Goal: Information Seeking & Learning: Learn about a topic

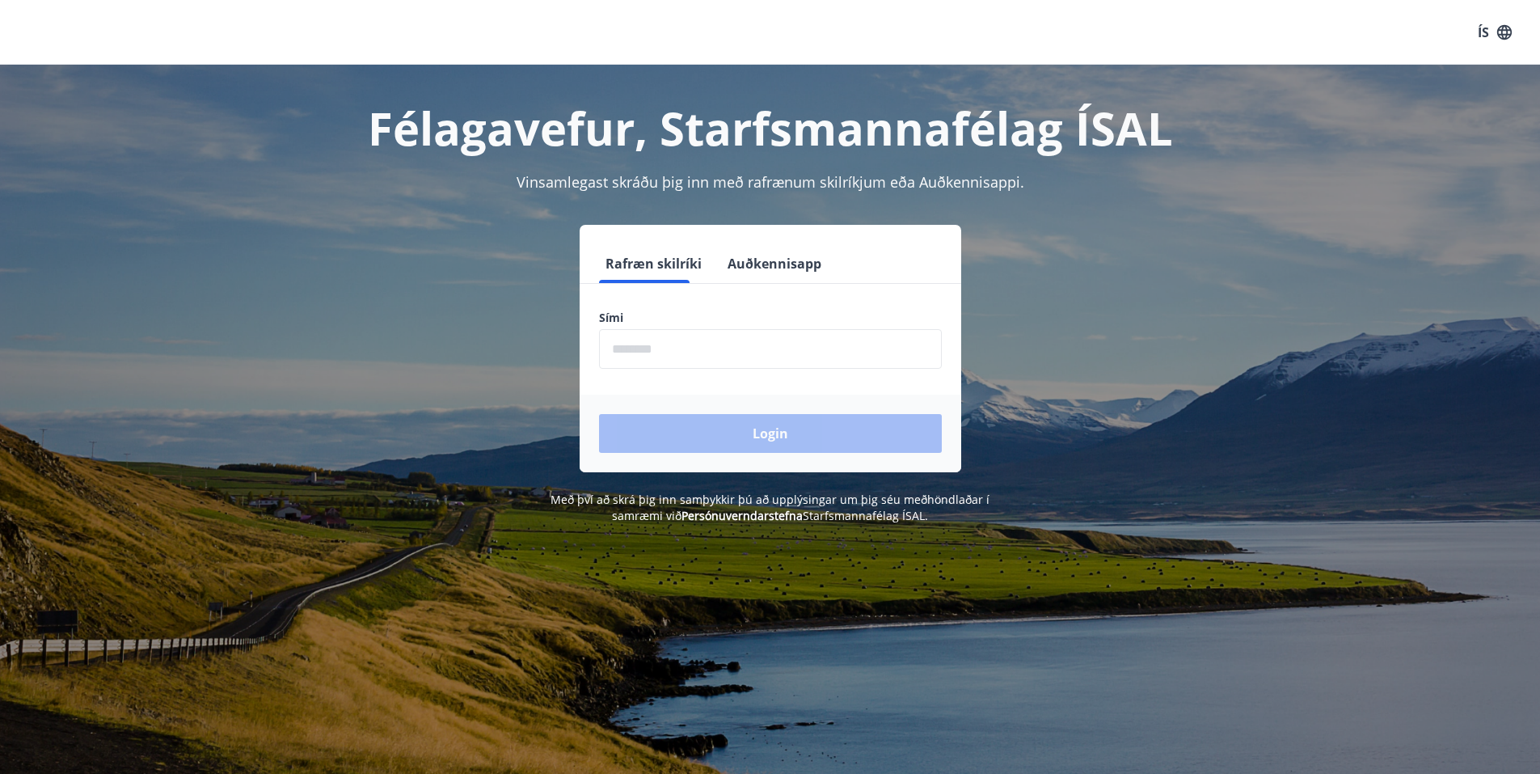
click at [755, 358] on input "phone" at bounding box center [770, 349] width 343 height 40
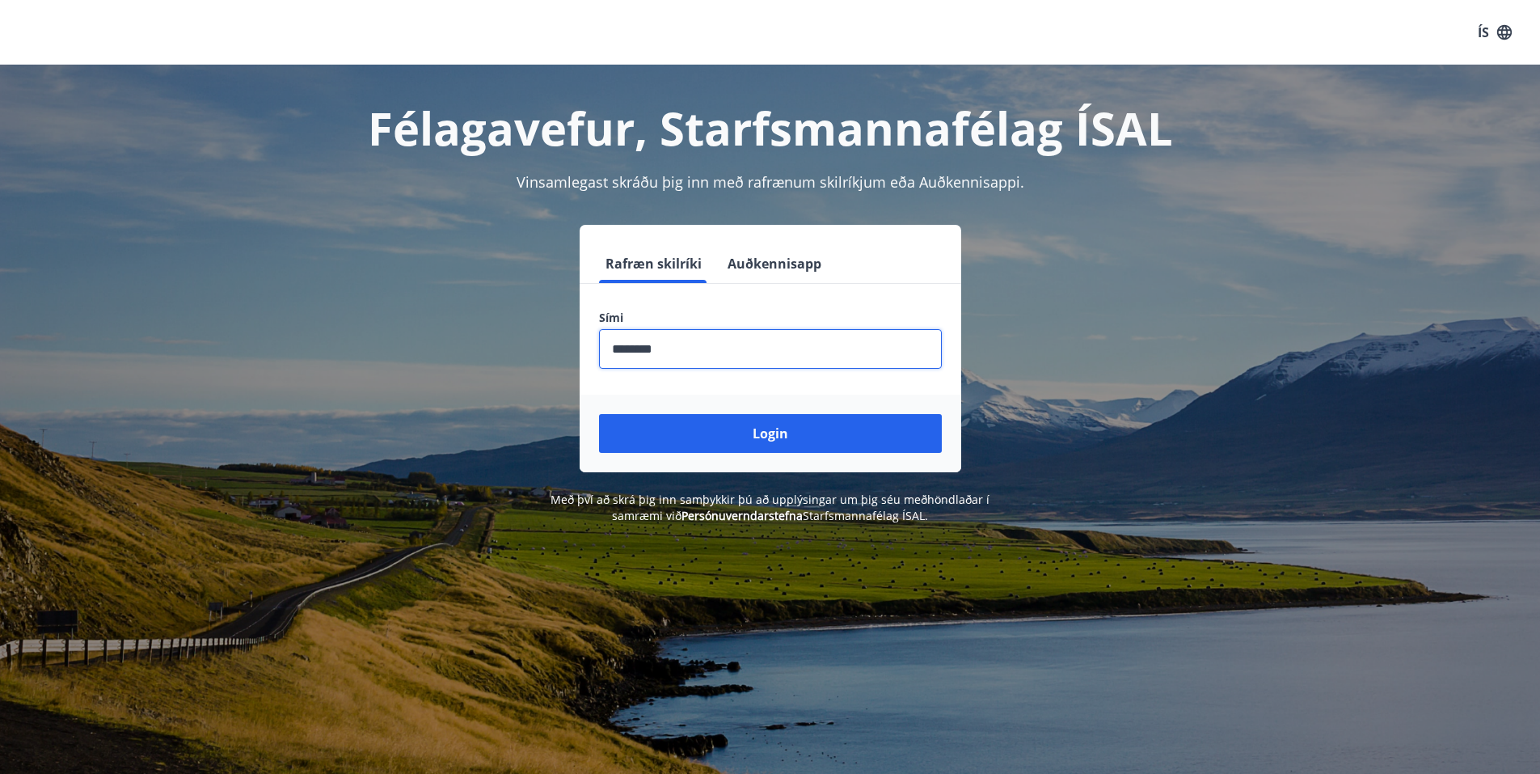
type input "********"
click at [599, 414] on button "Login" at bounding box center [770, 433] width 343 height 39
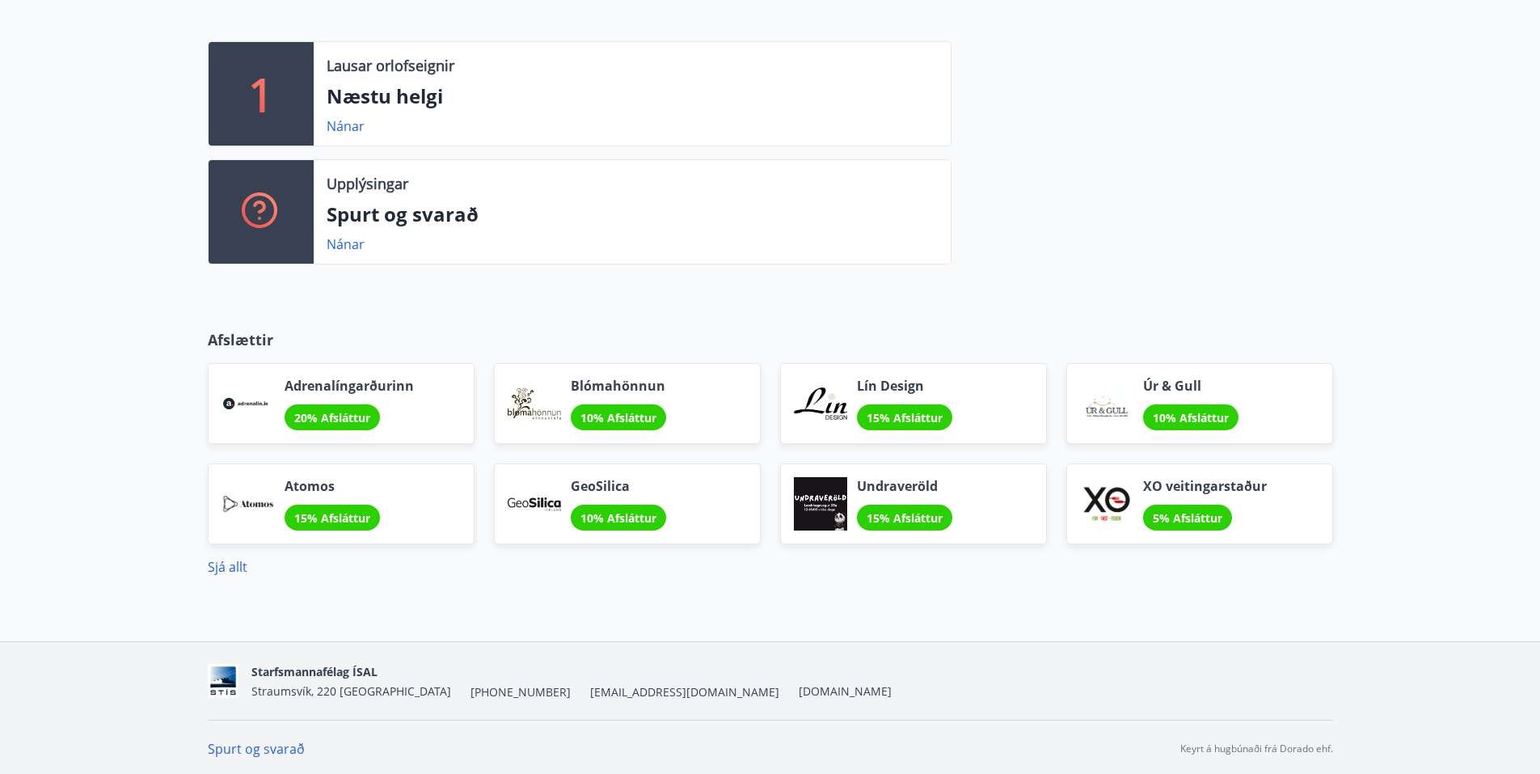
scroll to position [417, 0]
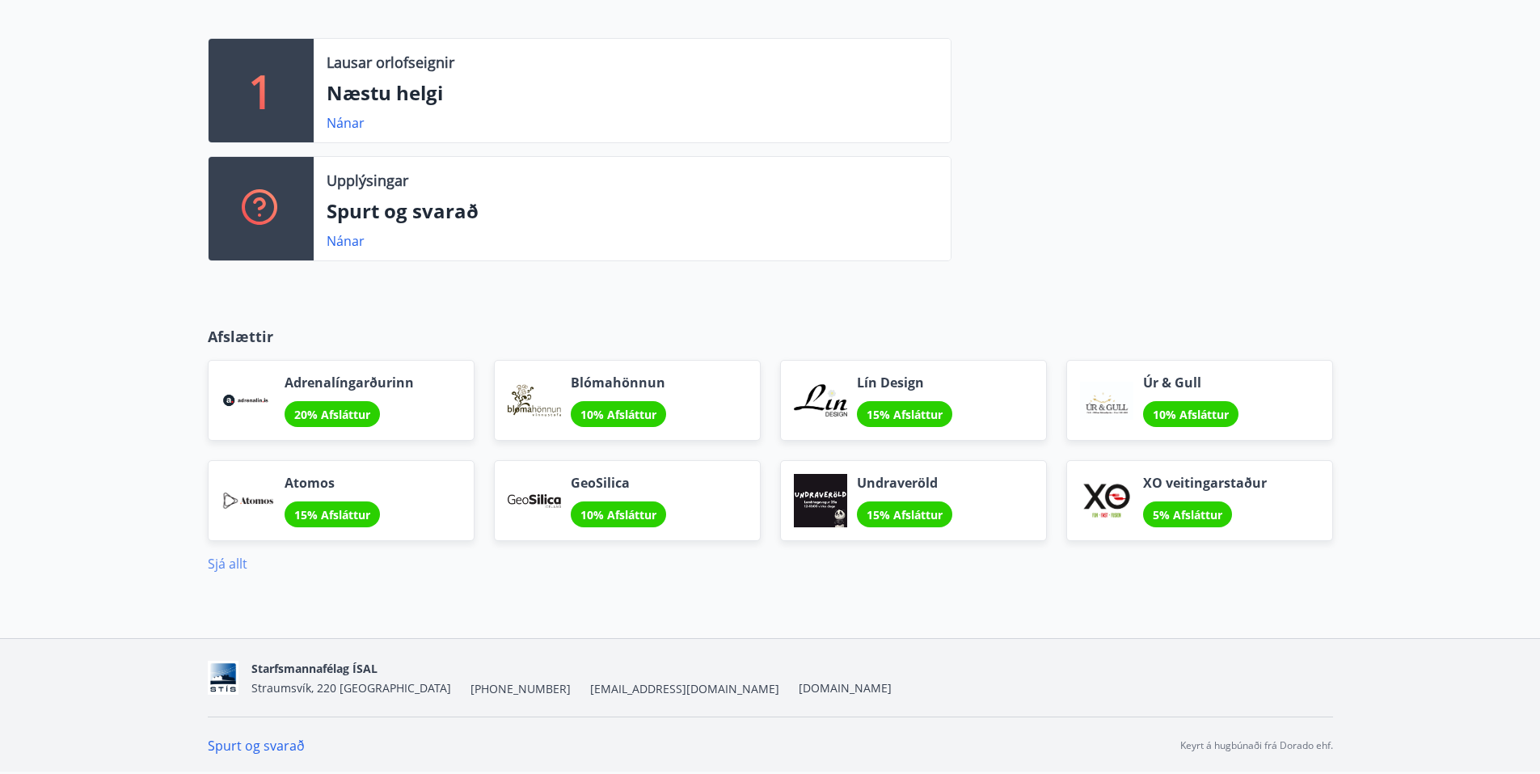
click at [235, 563] on link "Sjá allt" at bounding box center [228, 563] width 40 height 18
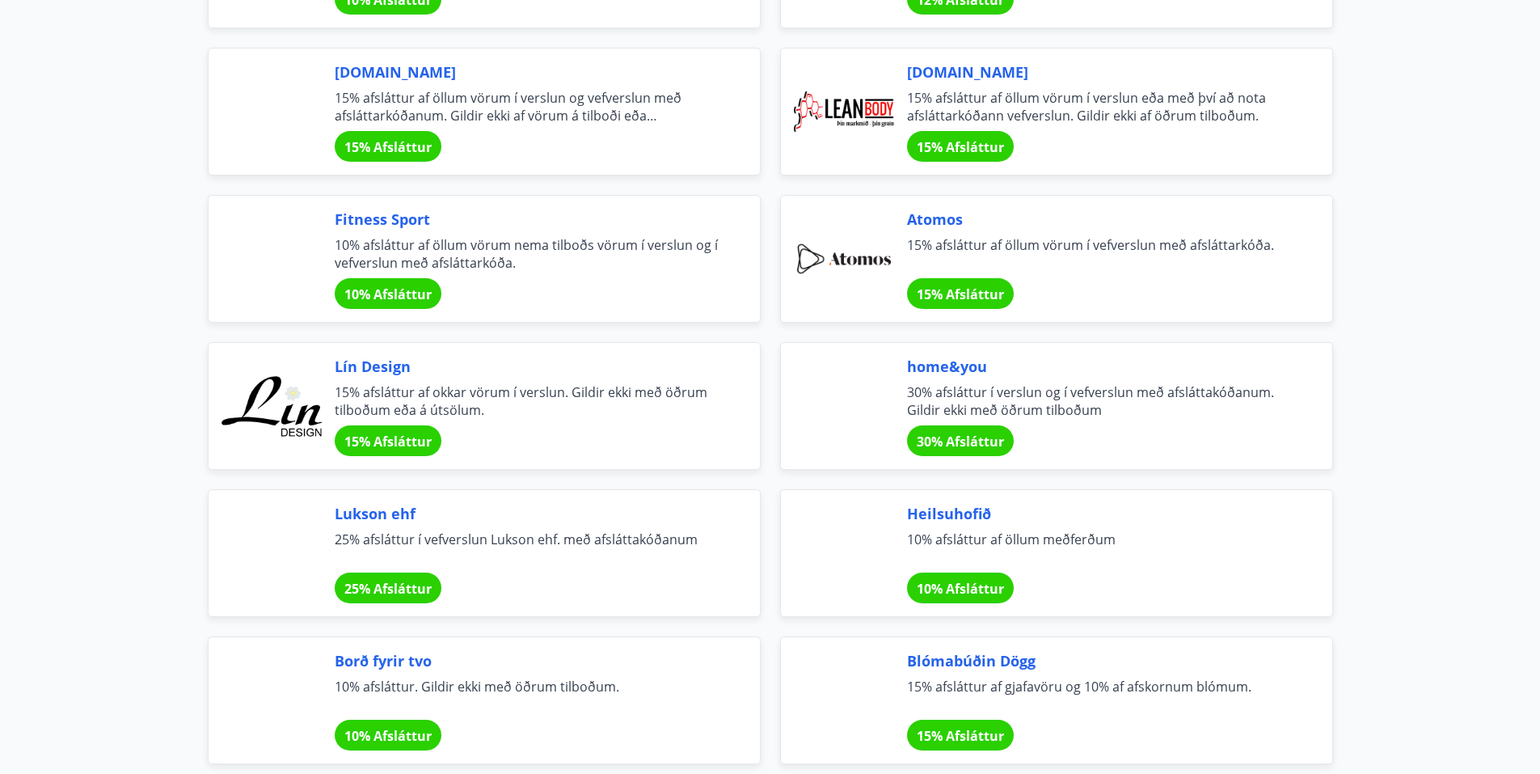
scroll to position [485, 0]
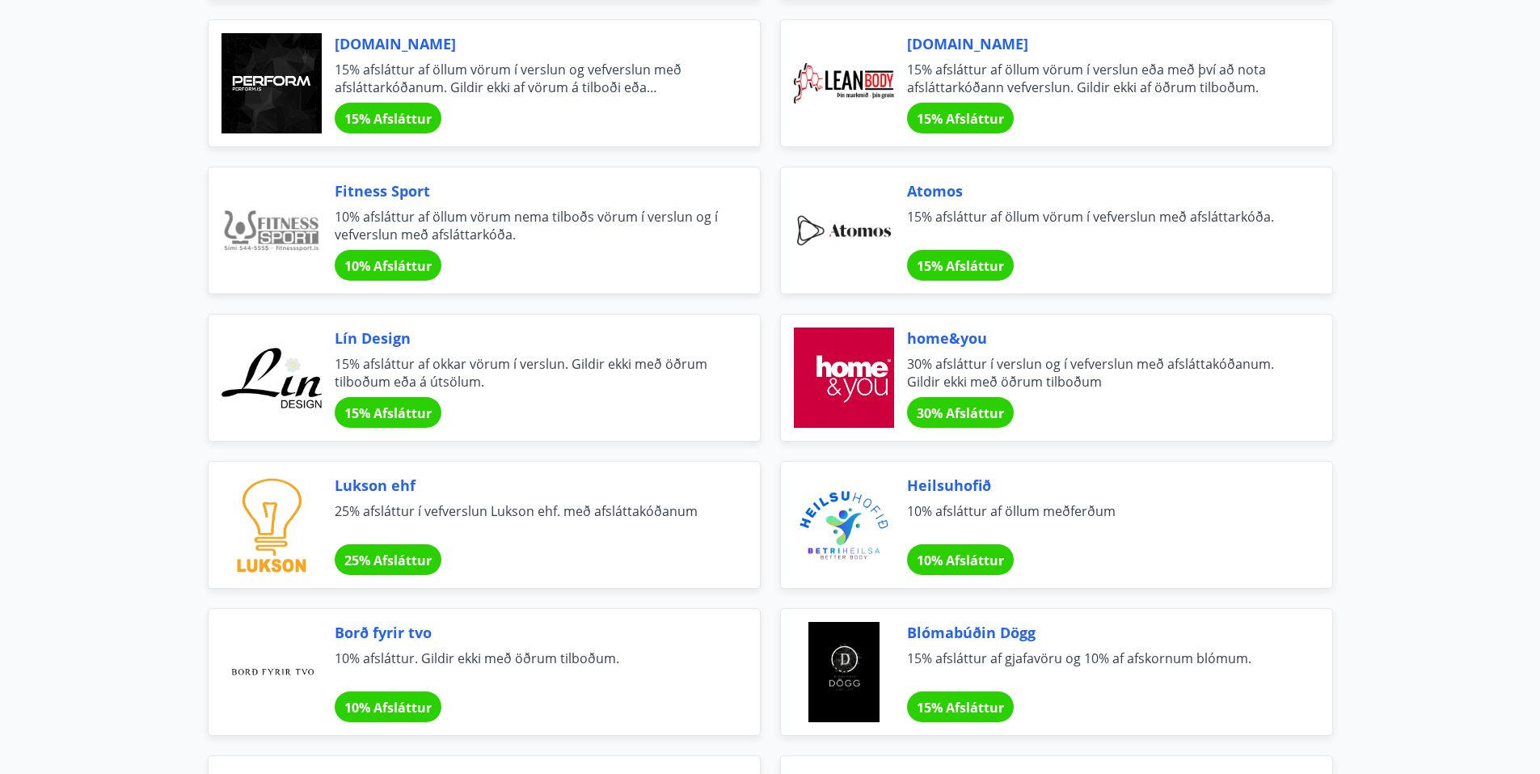
drag, startPoint x: 954, startPoint y: 340, endPoint x: 930, endPoint y: 330, distance: 25.7
drag, startPoint x: 930, startPoint y: 330, endPoint x: 912, endPoint y: 342, distance: 22.2
drag, startPoint x: 912, startPoint y: 342, endPoint x: 1457, endPoint y: 394, distance: 548.0
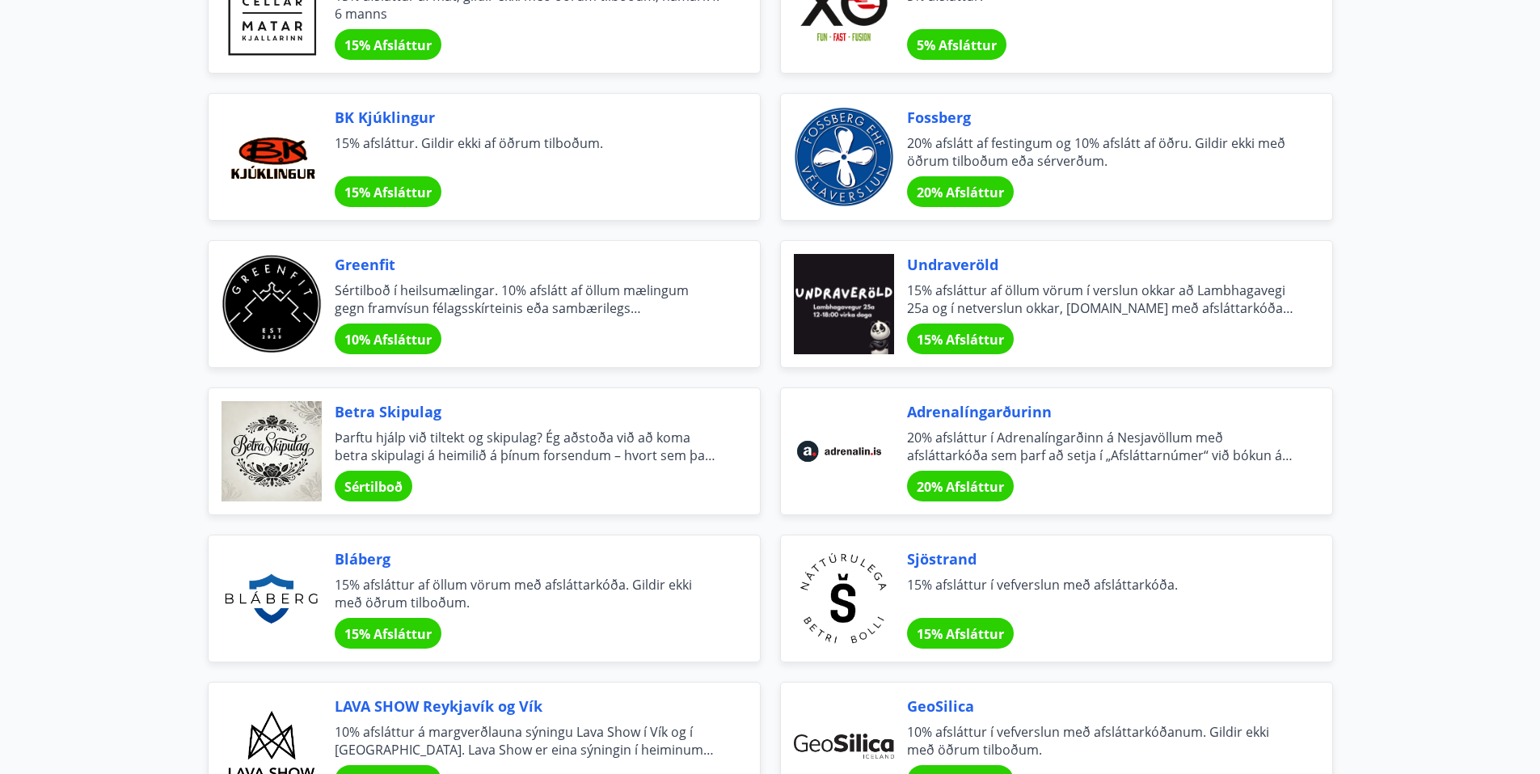
scroll to position [1617, 0]
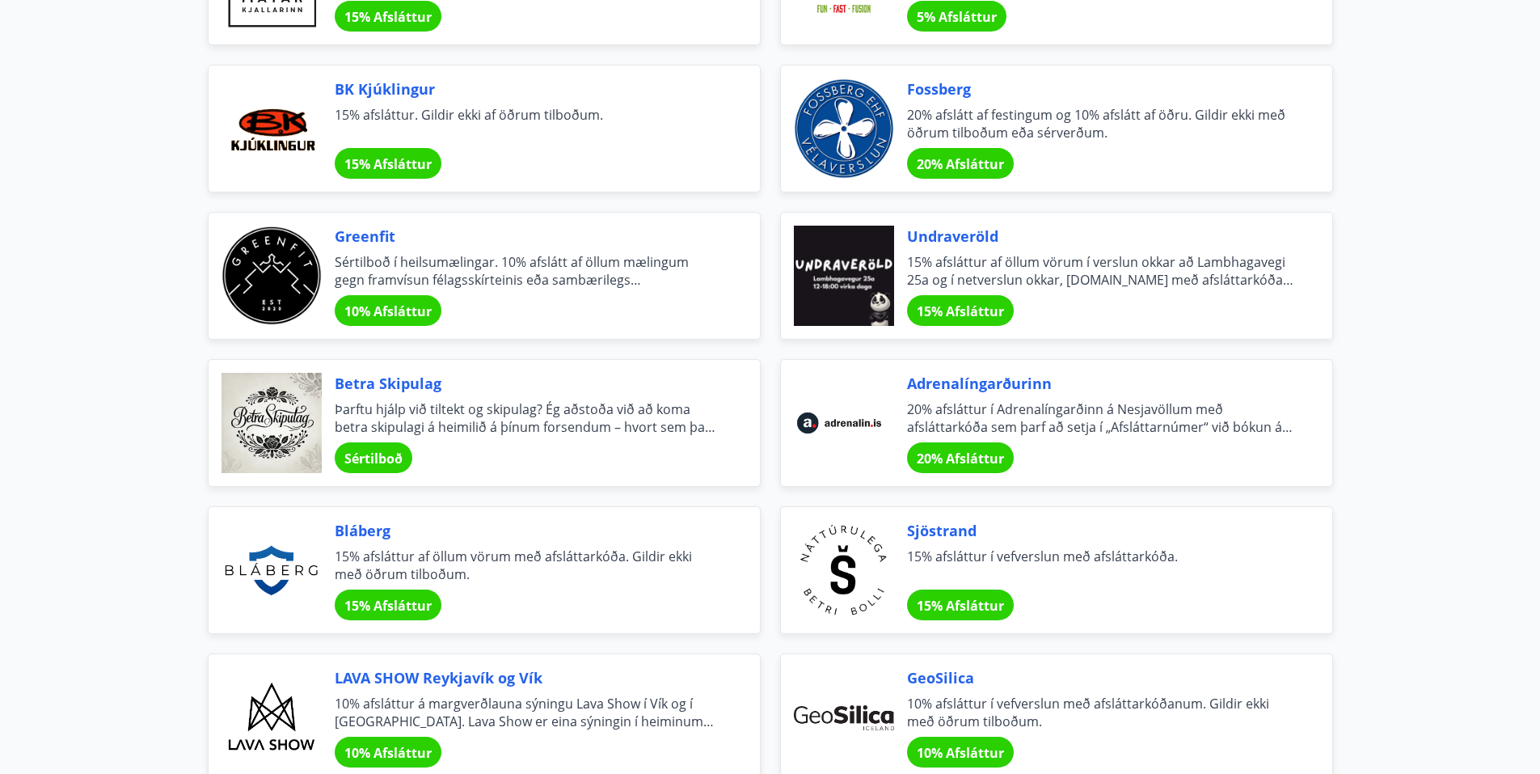
click at [955, 241] on span "Undraveröld" at bounding box center [1100, 236] width 386 height 21
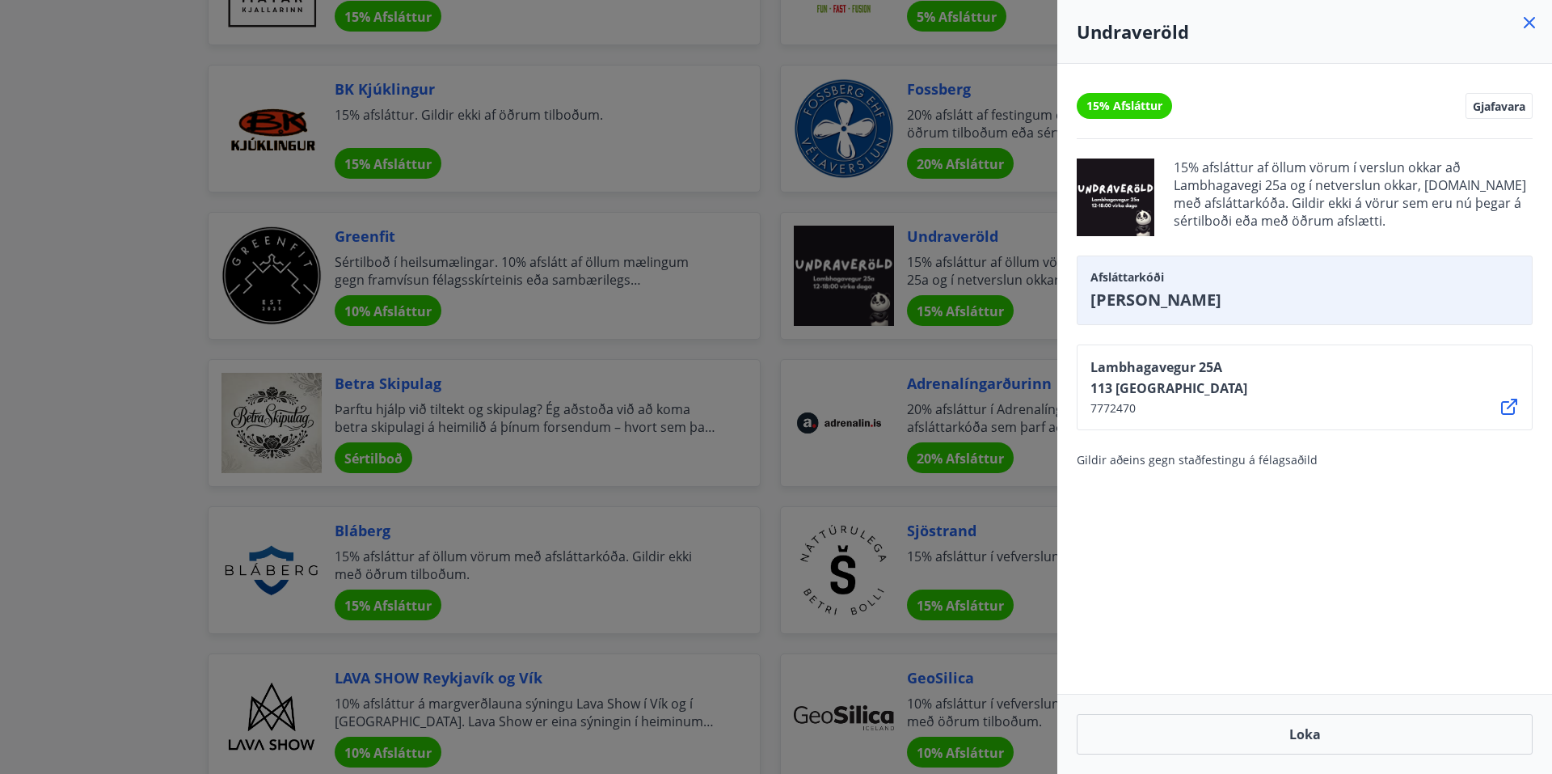
click at [961, 247] on div at bounding box center [776, 387] width 1552 height 774
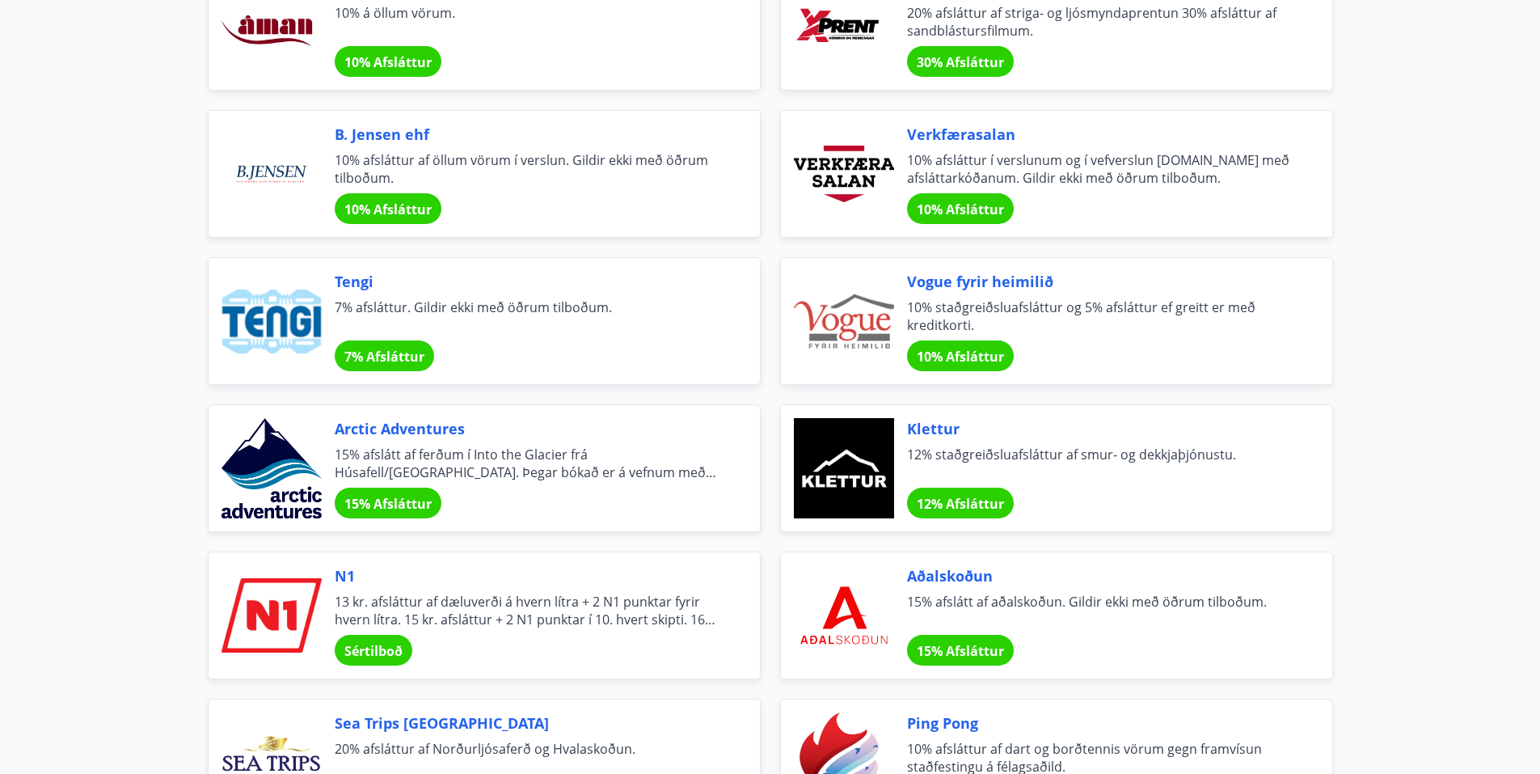
scroll to position [2991, 0]
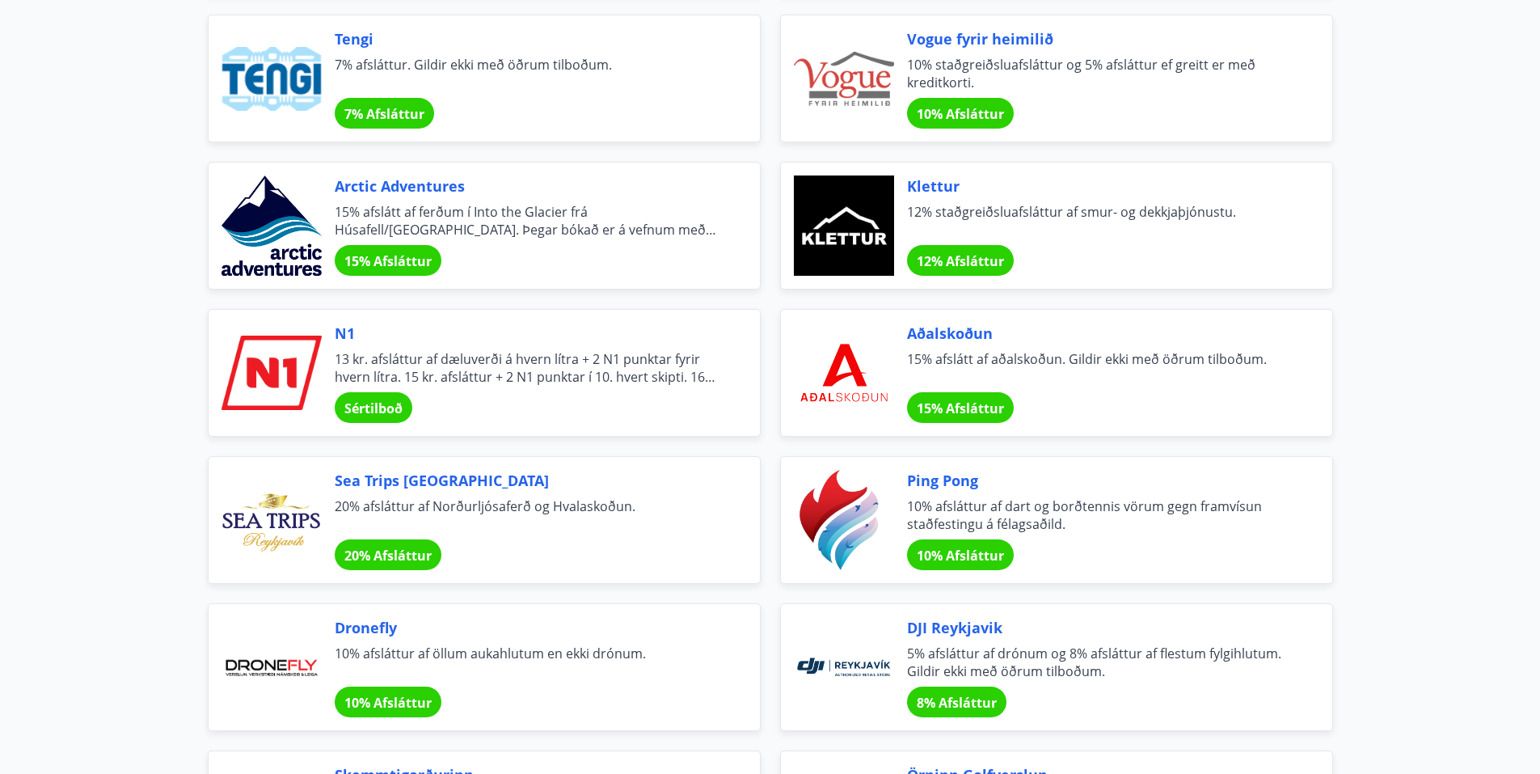
click at [475, 353] on span "13 kr. afsláttur af dæluverði á hvern lítra + 2 N1 punktar fyrir hvern lítra. 1…" at bounding box center [528, 368] width 386 height 36
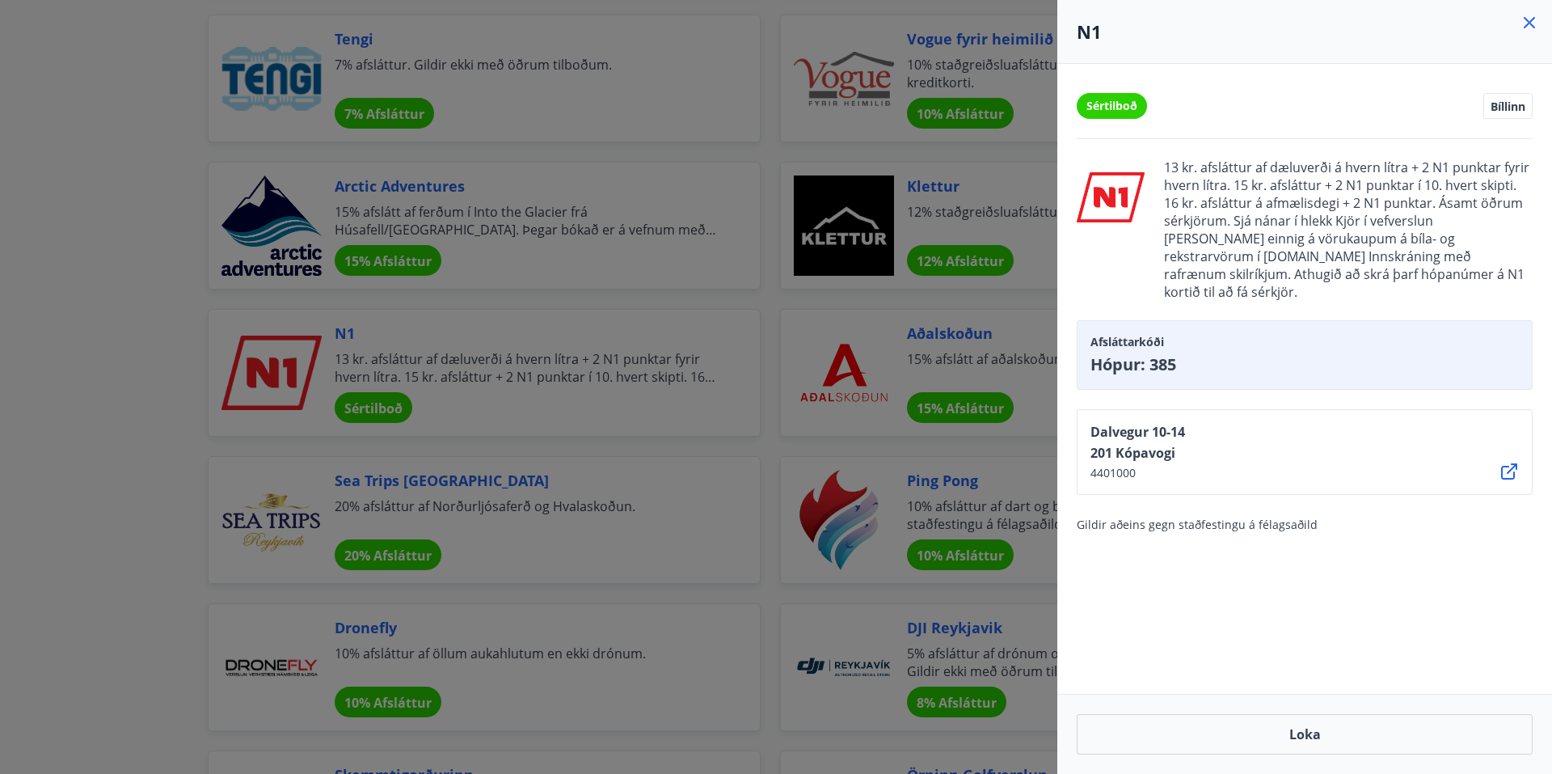
click at [724, 111] on div at bounding box center [776, 387] width 1552 height 774
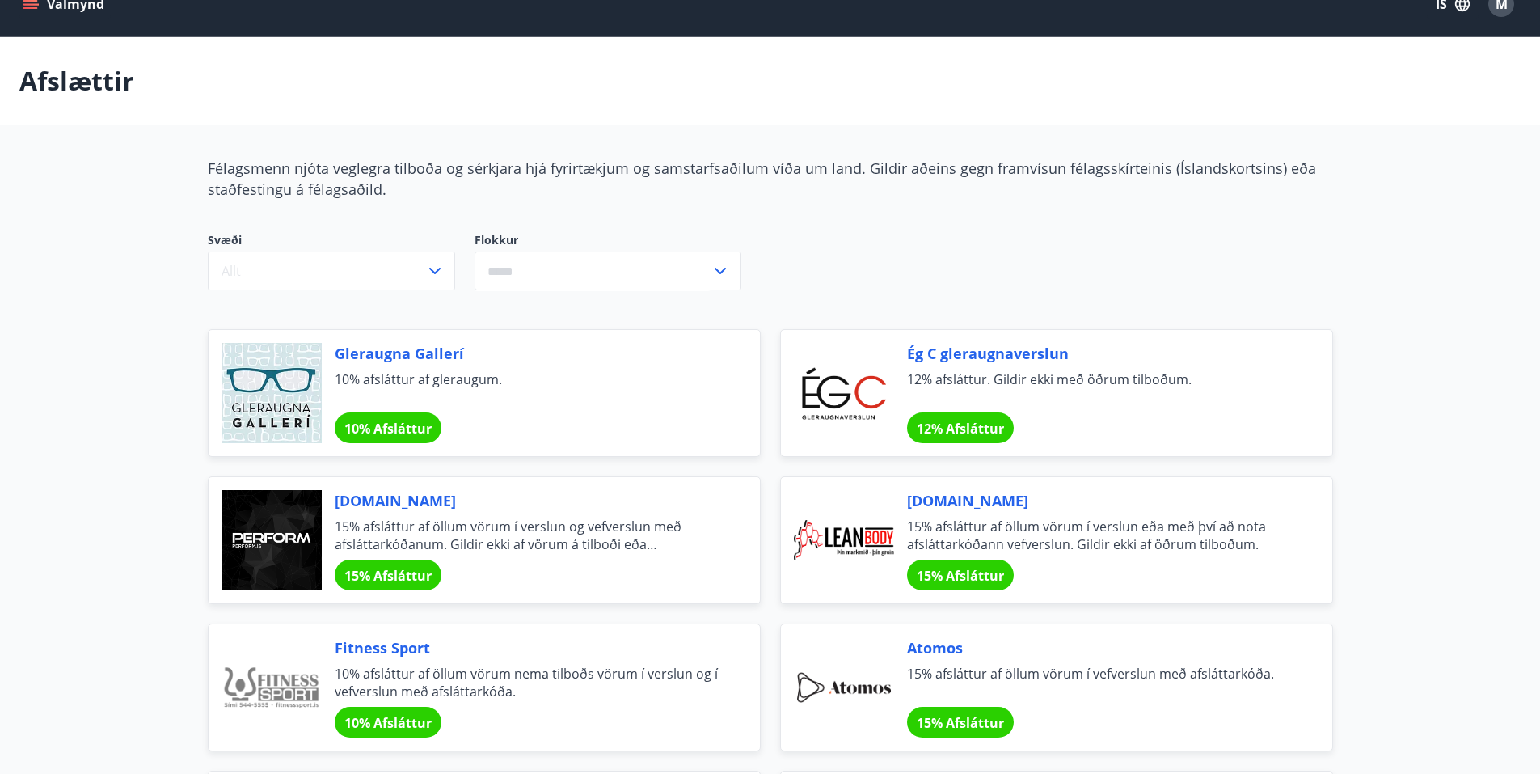
scroll to position [0, 0]
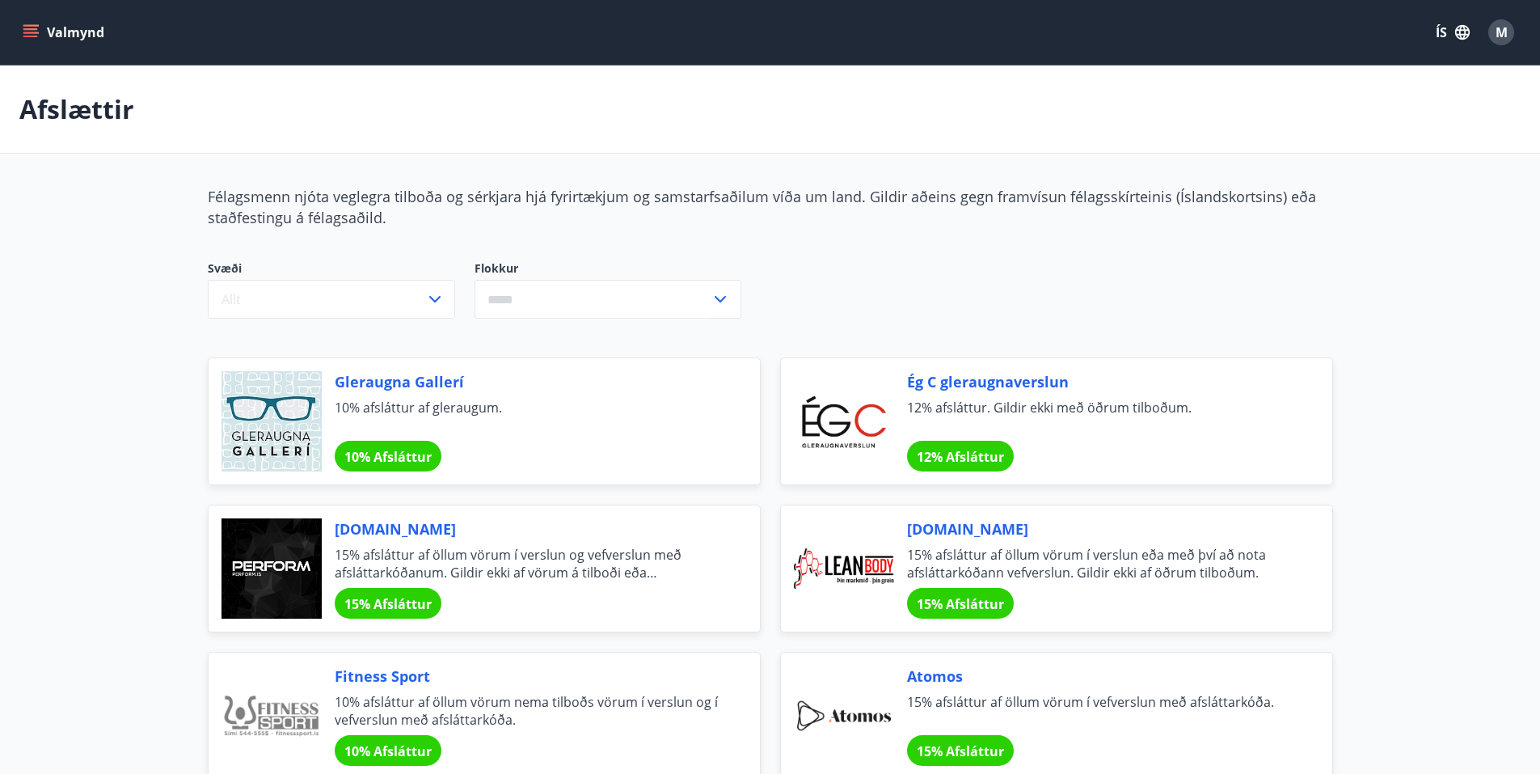
click at [85, 109] on p "Afslættir" at bounding box center [76, 109] width 115 height 36
click at [41, 37] on button "Valmynd" at bounding box center [64, 32] width 91 height 29
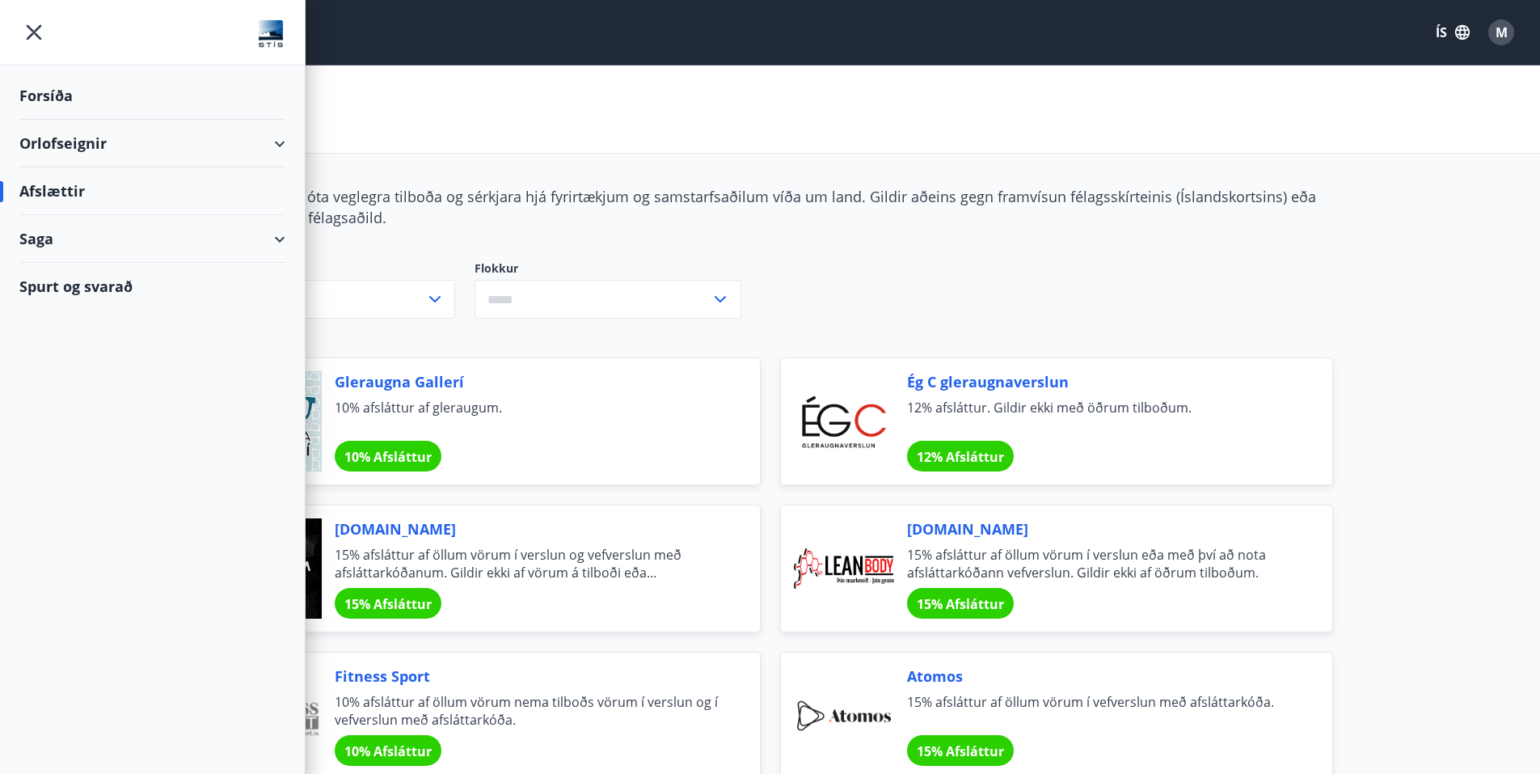
click at [138, 141] on div "Orlofseignir" at bounding box center [152, 144] width 266 height 48
click at [36, 95] on div "Forsíða" at bounding box center [152, 96] width 266 height 48
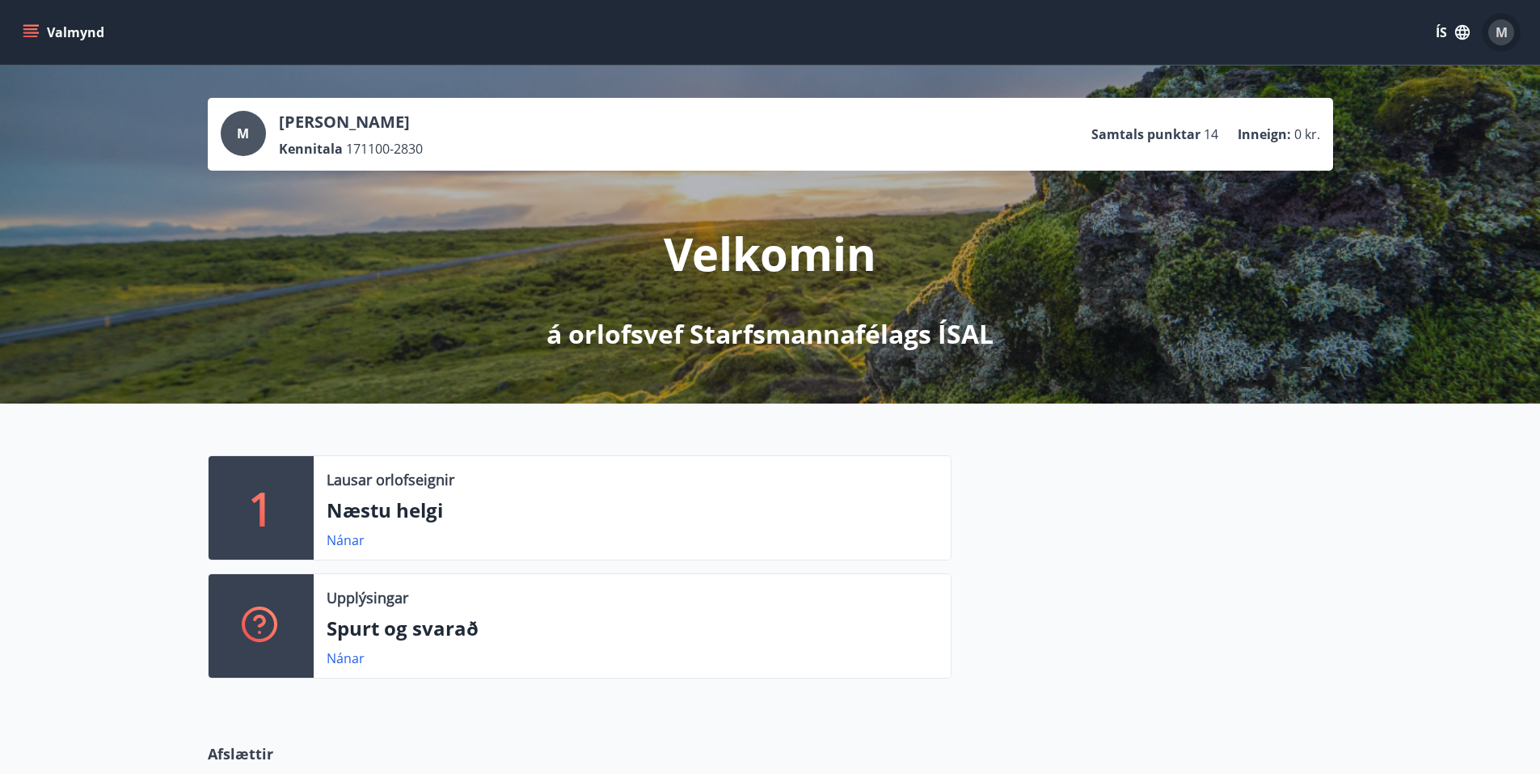
click at [1508, 31] on div "M" at bounding box center [1501, 32] width 26 height 26
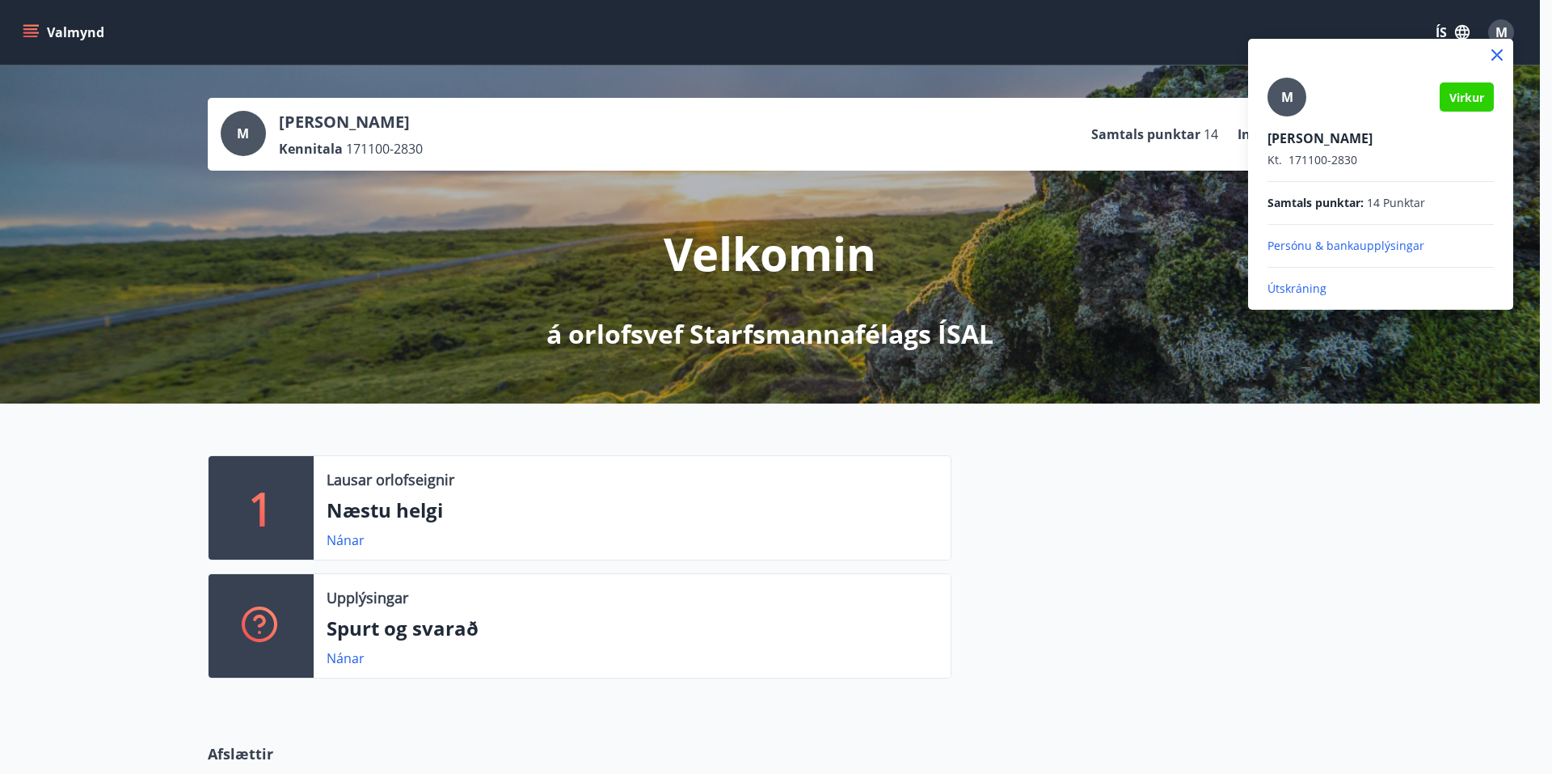
click at [1096, 74] on div at bounding box center [776, 387] width 1552 height 774
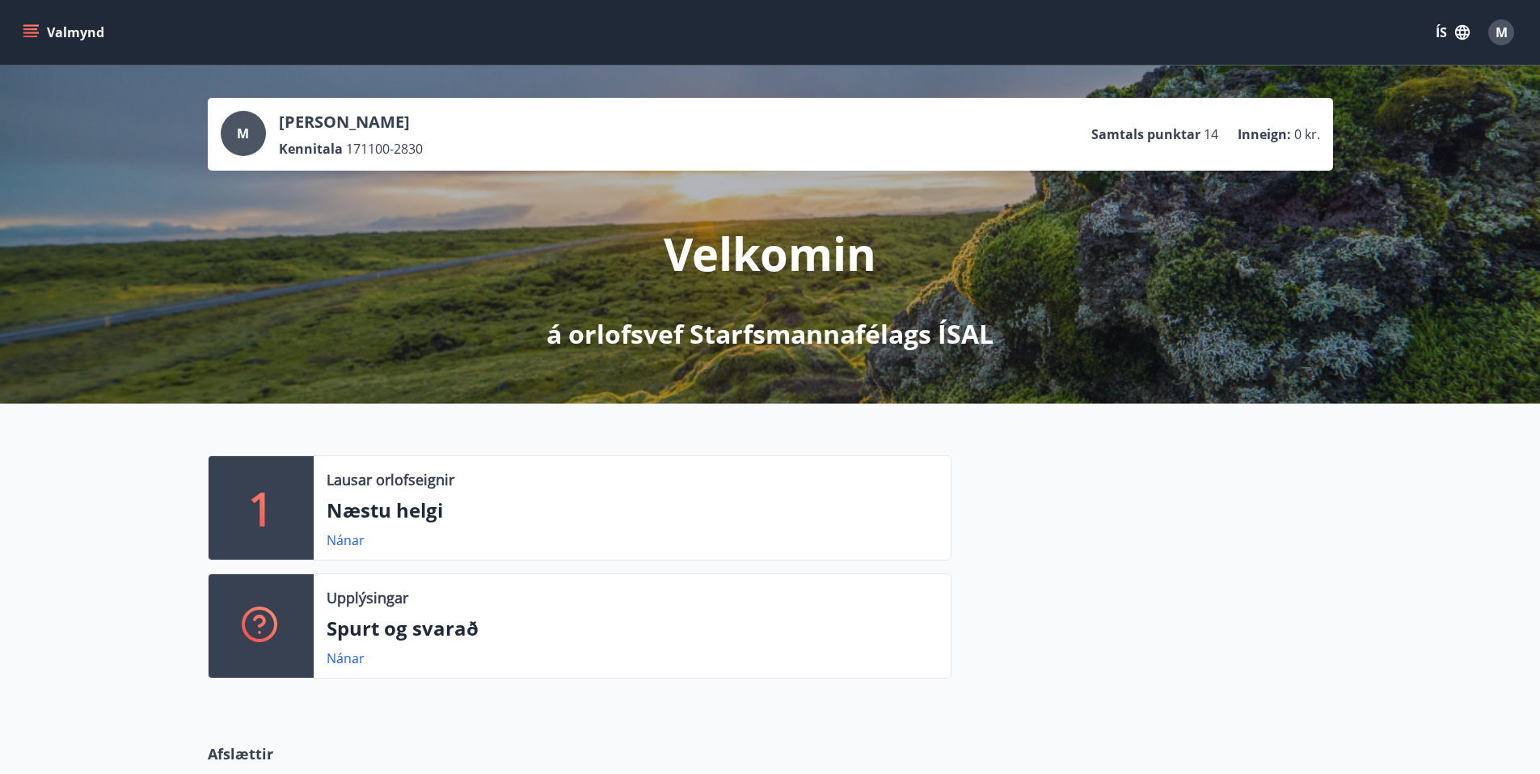
click at [1488, 28] on div "M" at bounding box center [1501, 32] width 26 height 26
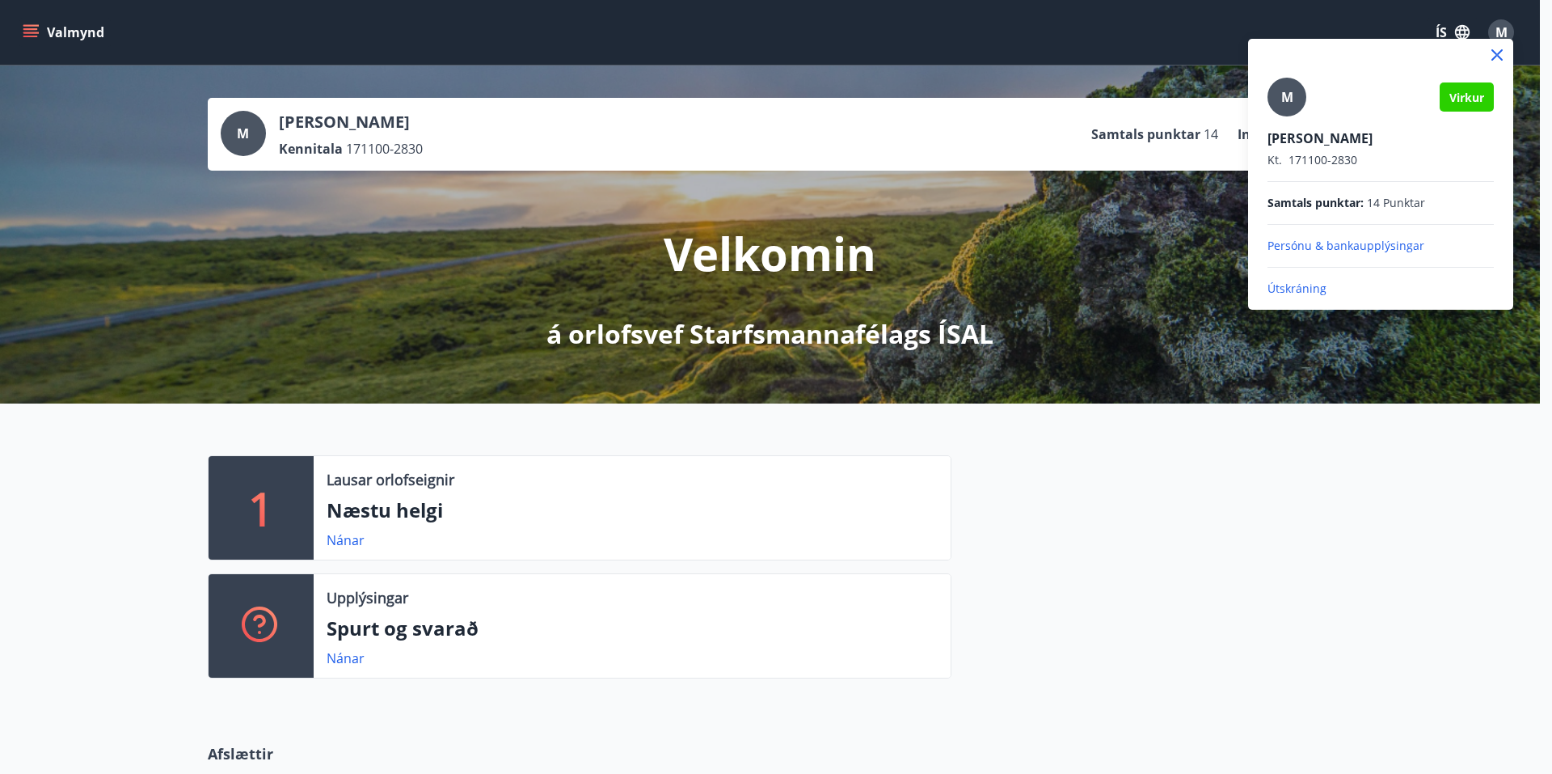
click at [1290, 293] on p "Útskráning" at bounding box center [1380, 288] width 226 height 16
